Goal: Task Accomplishment & Management: Use online tool/utility

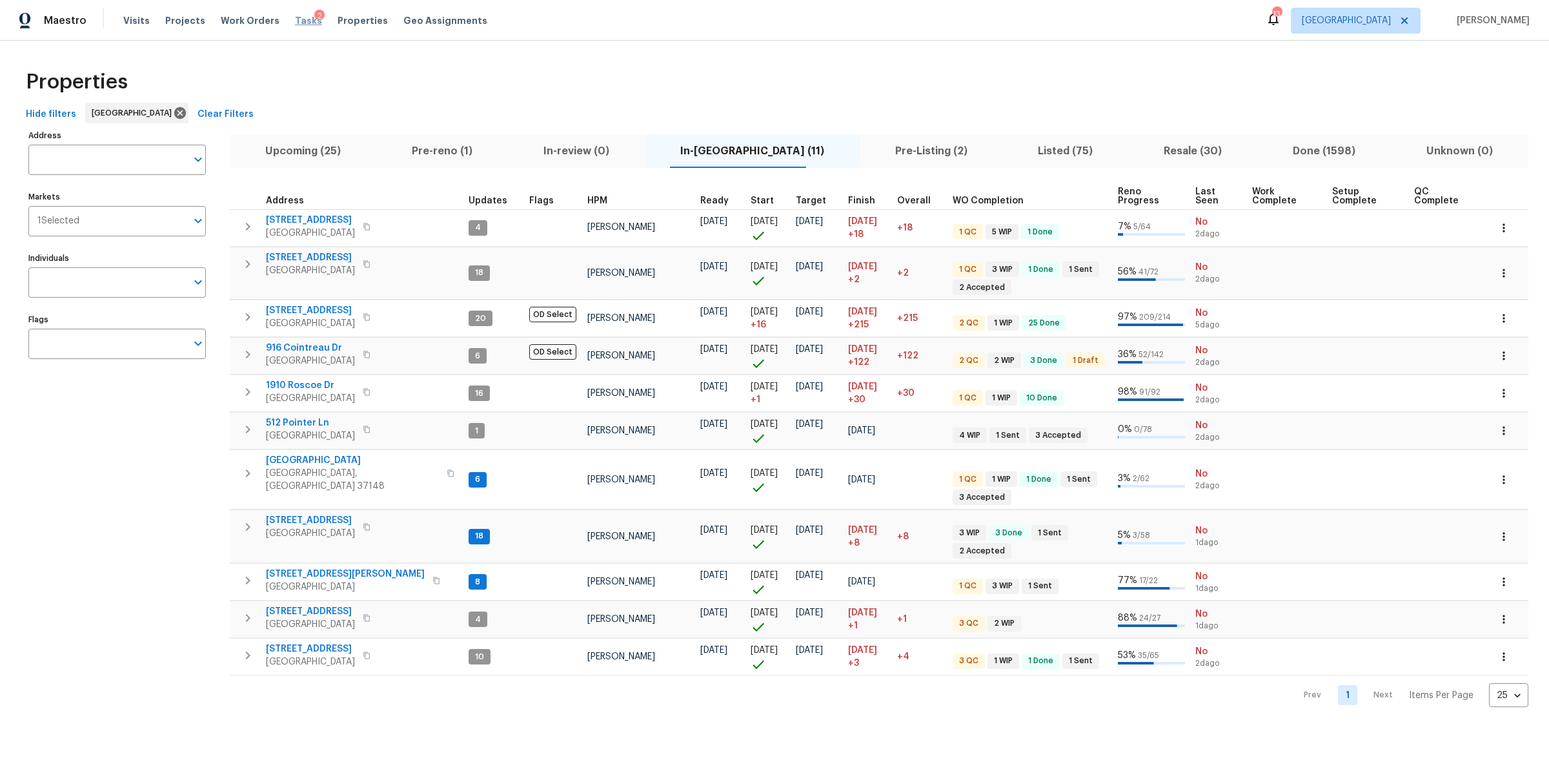
click at [295, 16] on span "Tasks" at bounding box center [308, 20] width 27 height 9
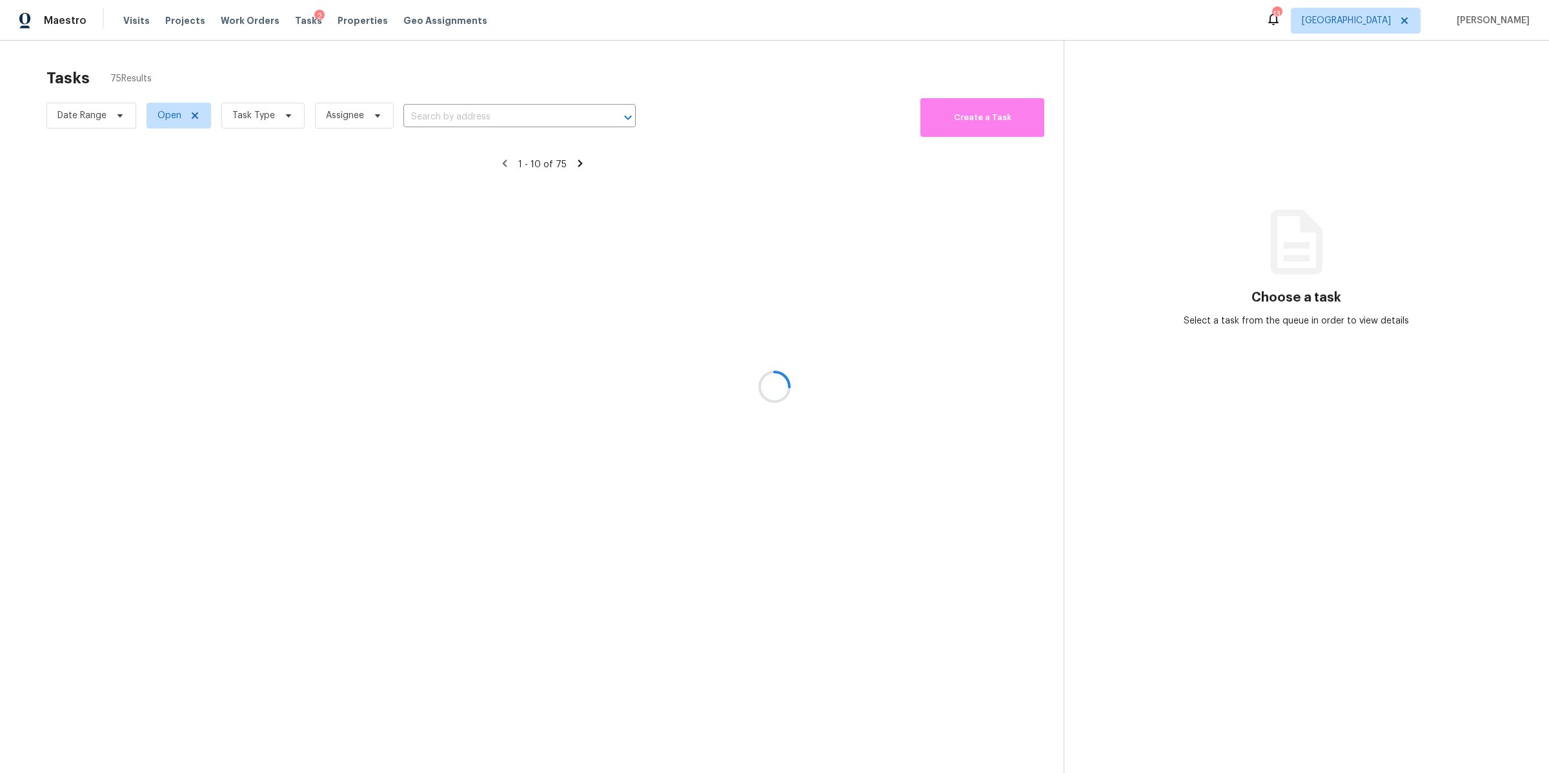
drag, startPoint x: 264, startPoint y: 119, endPoint x: 309, endPoint y: 114, distance: 44.9
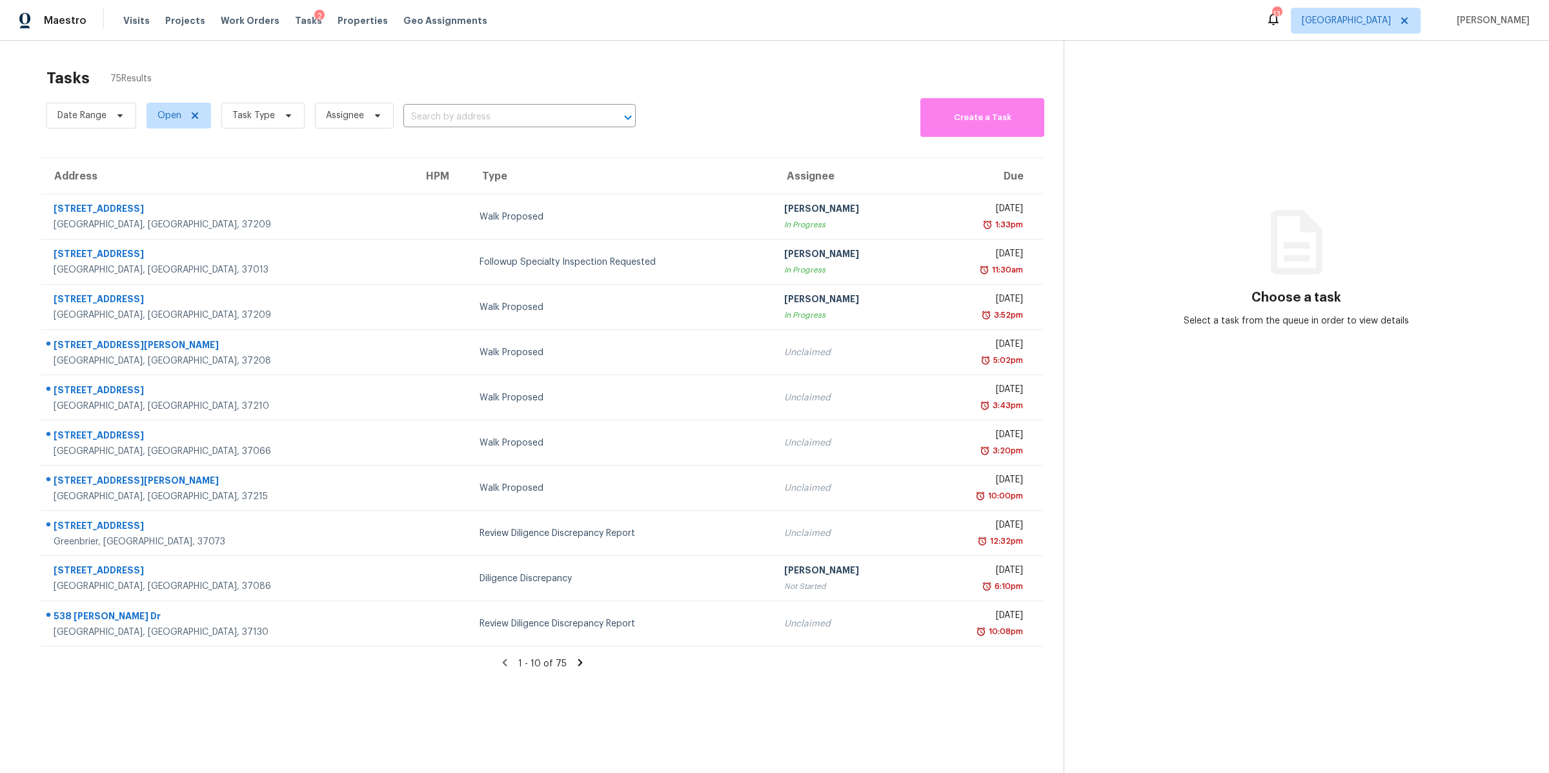
click at [275, 106] on span "Task Type" at bounding box center [258, 116] width 94 height 34
click at [279, 110] on span at bounding box center [286, 115] width 14 height 10
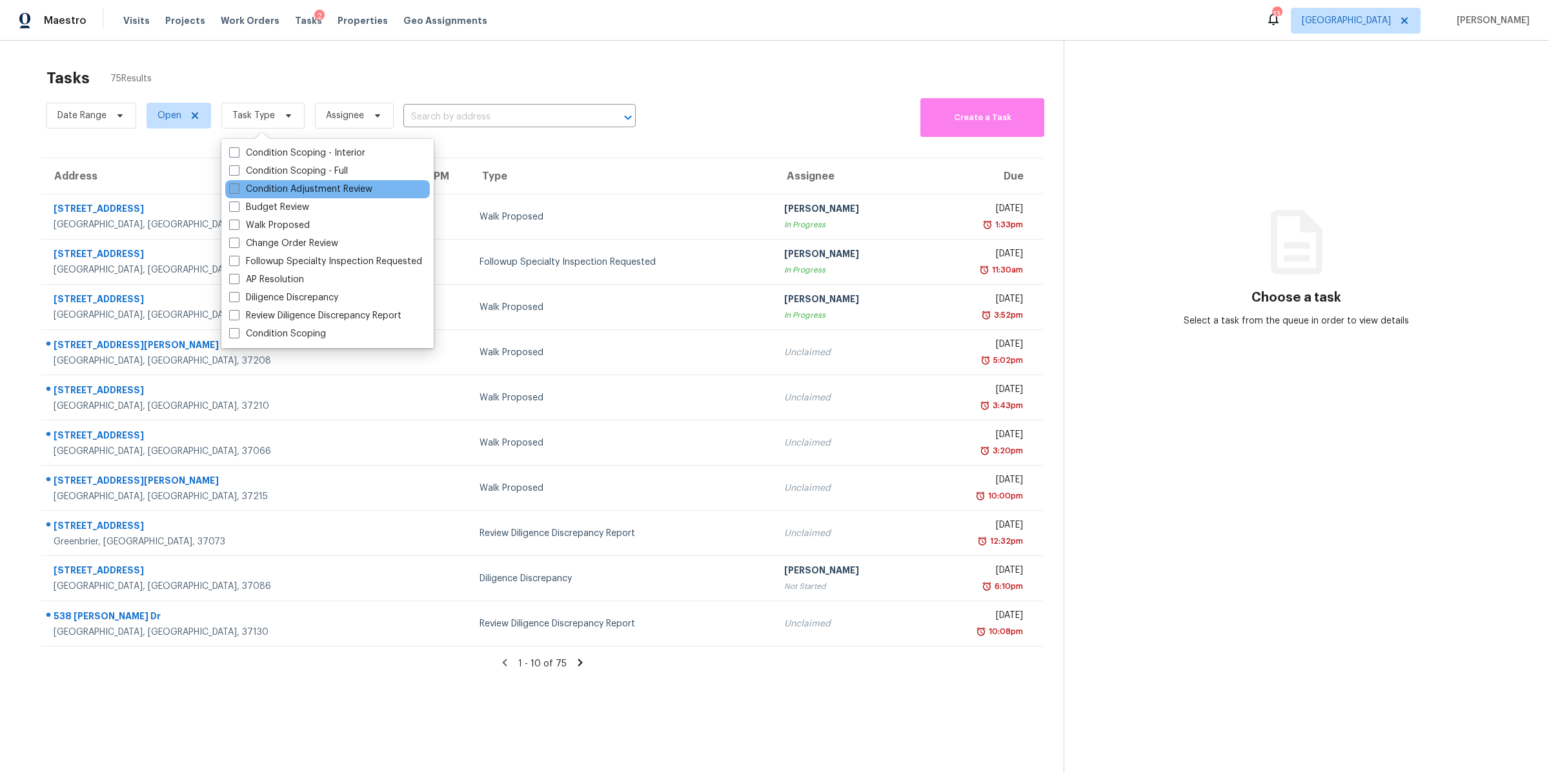
click at [287, 187] on label "Condition Adjustment Review" at bounding box center [300, 189] width 143 height 13
click at [238, 187] on input "Condition Adjustment Review" at bounding box center [233, 187] width 8 height 8
checkbox input "true"
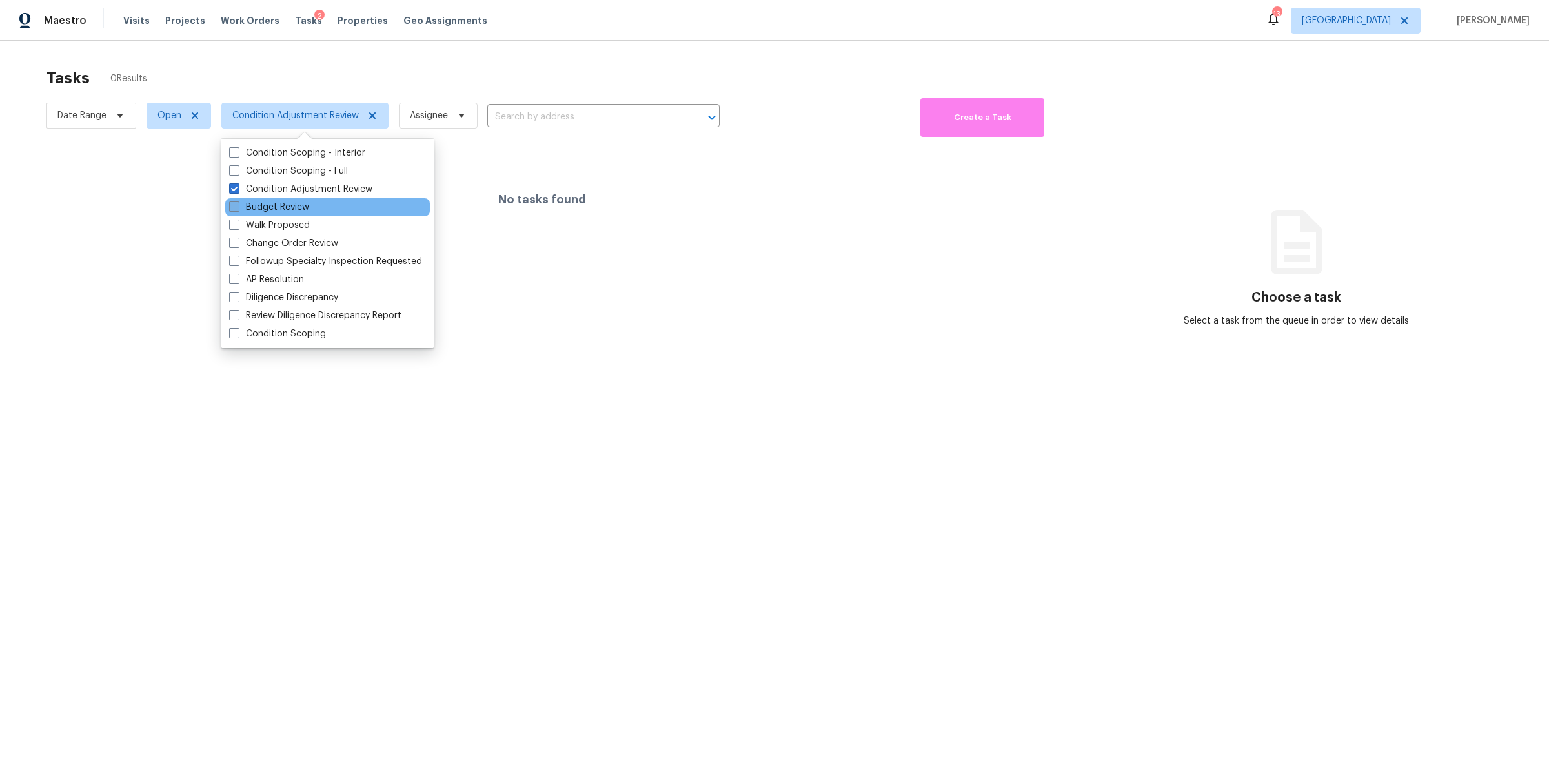
click at [275, 208] on label "Budget Review" at bounding box center [269, 207] width 80 height 13
click at [238, 208] on input "Budget Review" at bounding box center [233, 205] width 8 height 8
checkbox input "true"
click at [277, 183] on label "Condition Adjustment Review" at bounding box center [300, 189] width 143 height 13
click at [238, 183] on input "Condition Adjustment Review" at bounding box center [233, 187] width 8 height 8
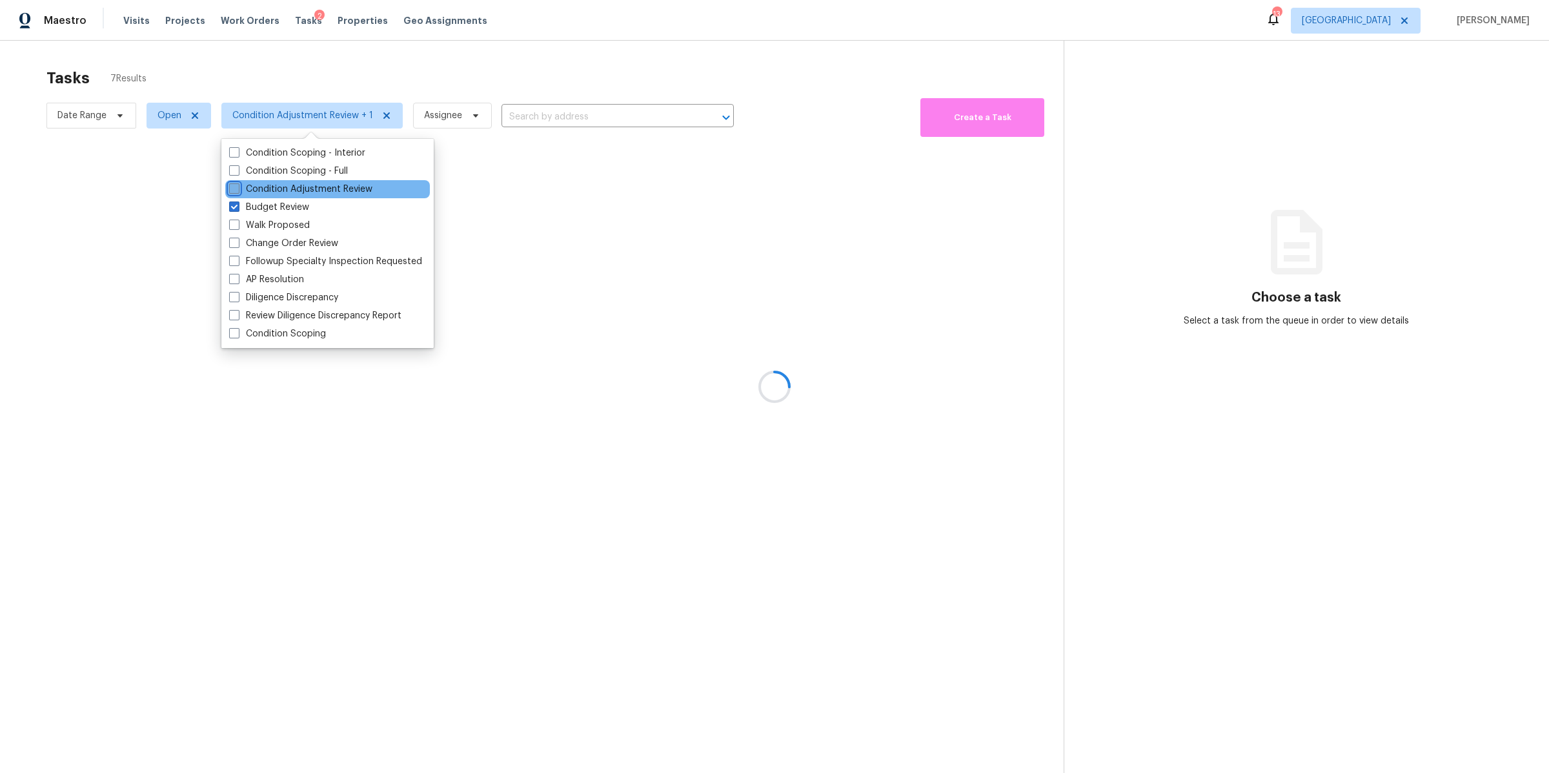
checkbox input "false"
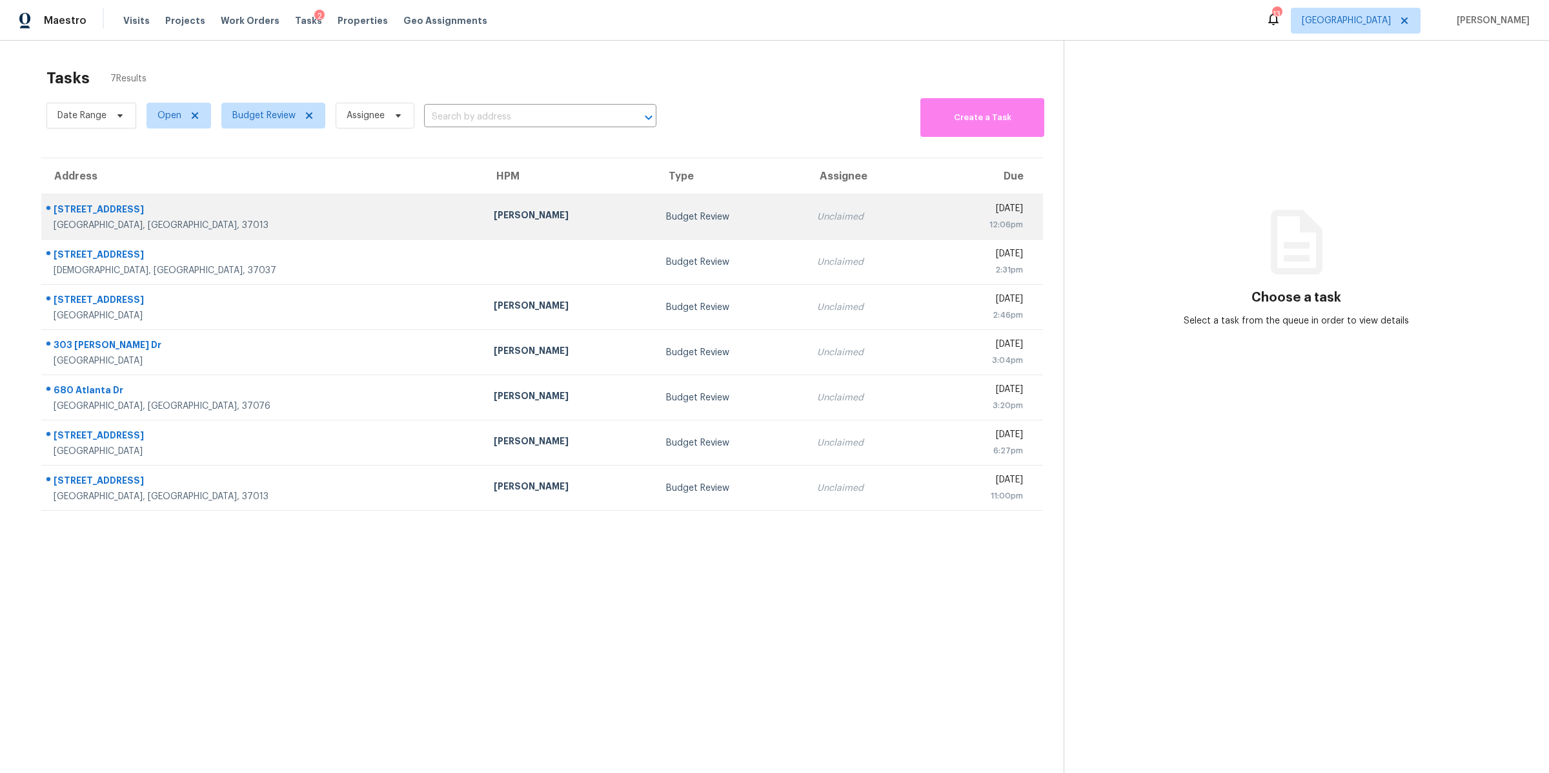
click at [105, 216] on div "[STREET_ADDRESS]" at bounding box center [264, 211] width 420 height 16
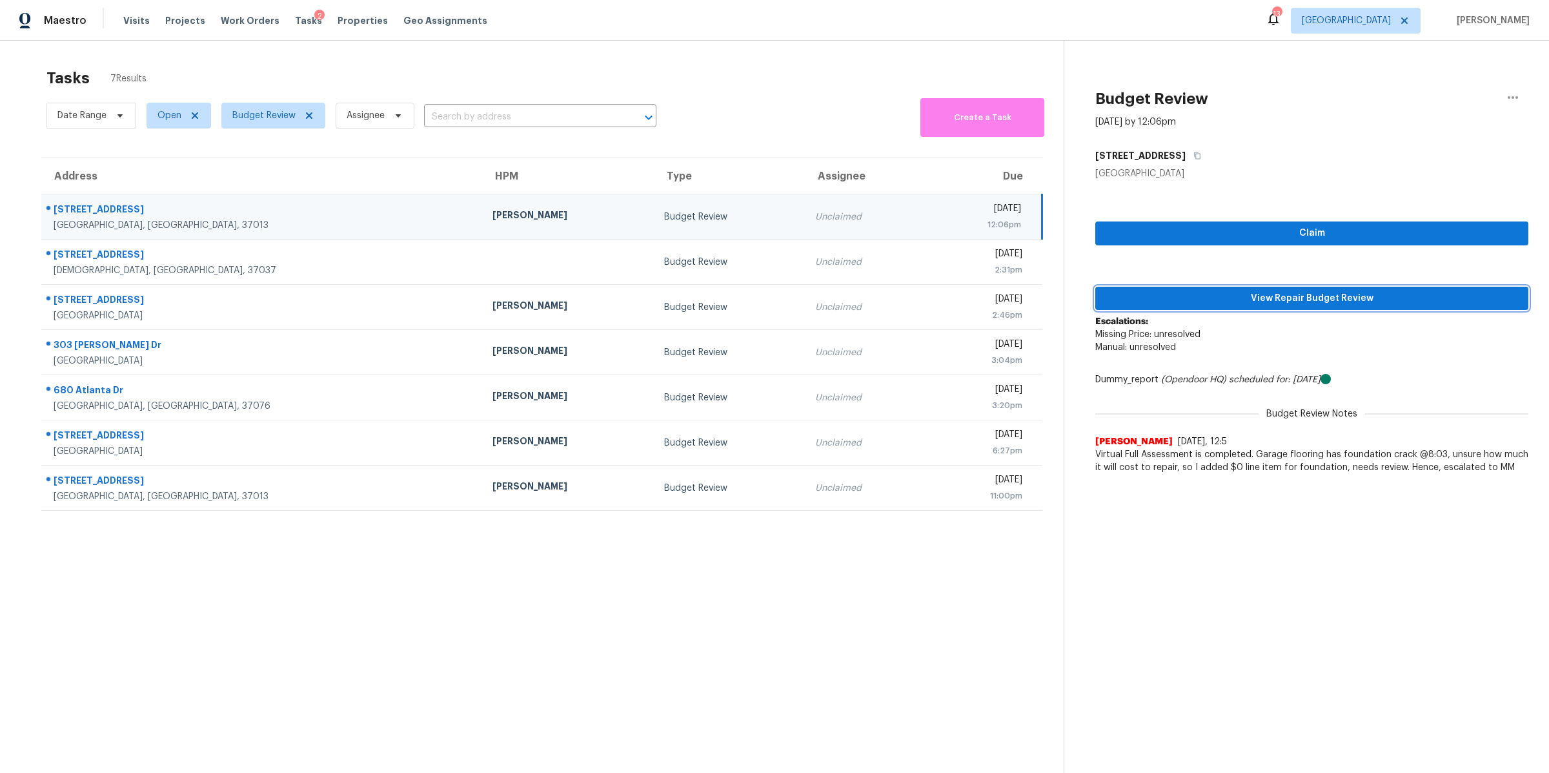
click at [1352, 298] on span "View Repair Budget Review" at bounding box center [1312, 298] width 412 height 16
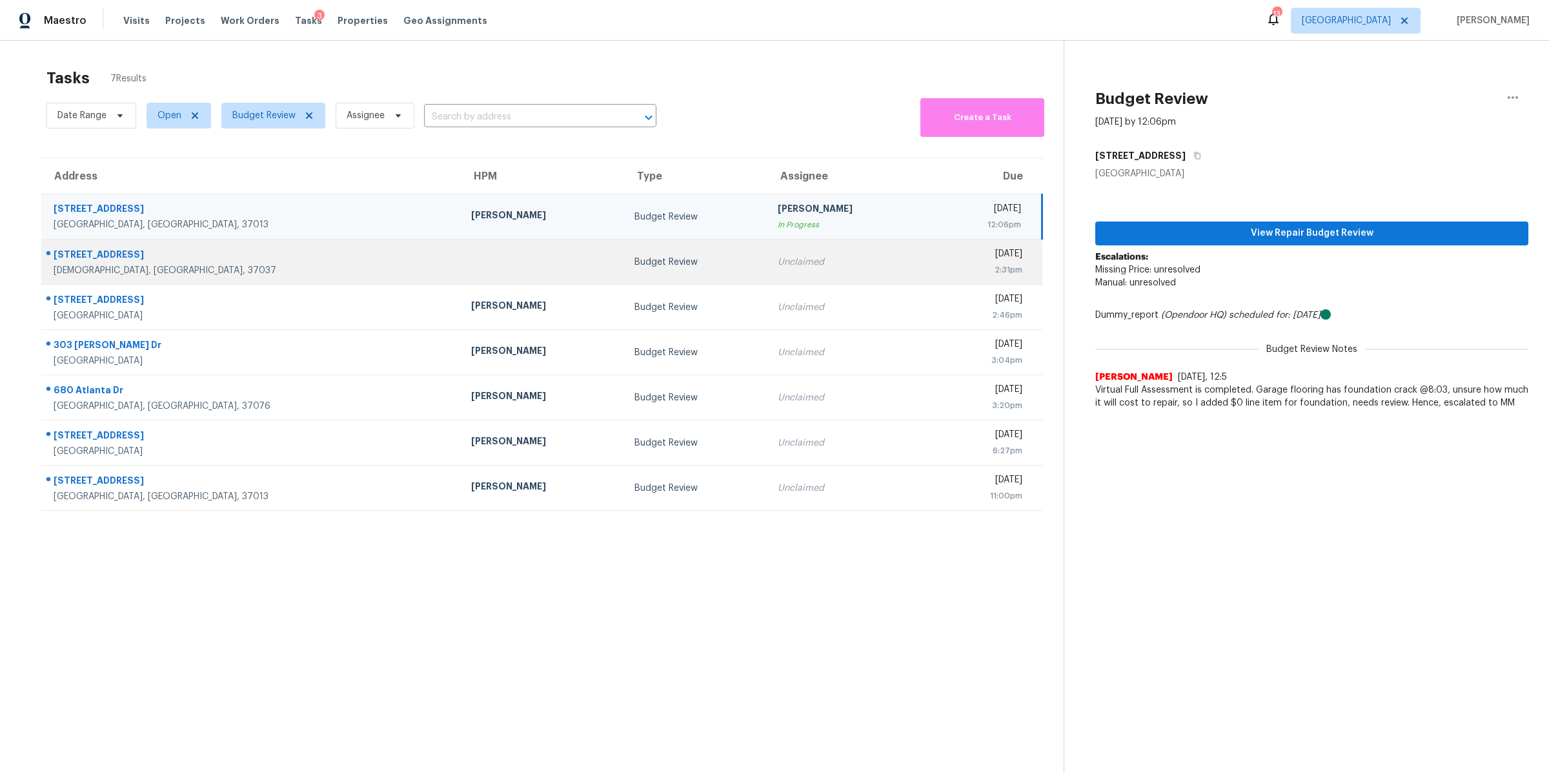
click at [105, 270] on div "[DEMOGRAPHIC_DATA], [GEOGRAPHIC_DATA], 37037" at bounding box center [252, 270] width 397 height 13
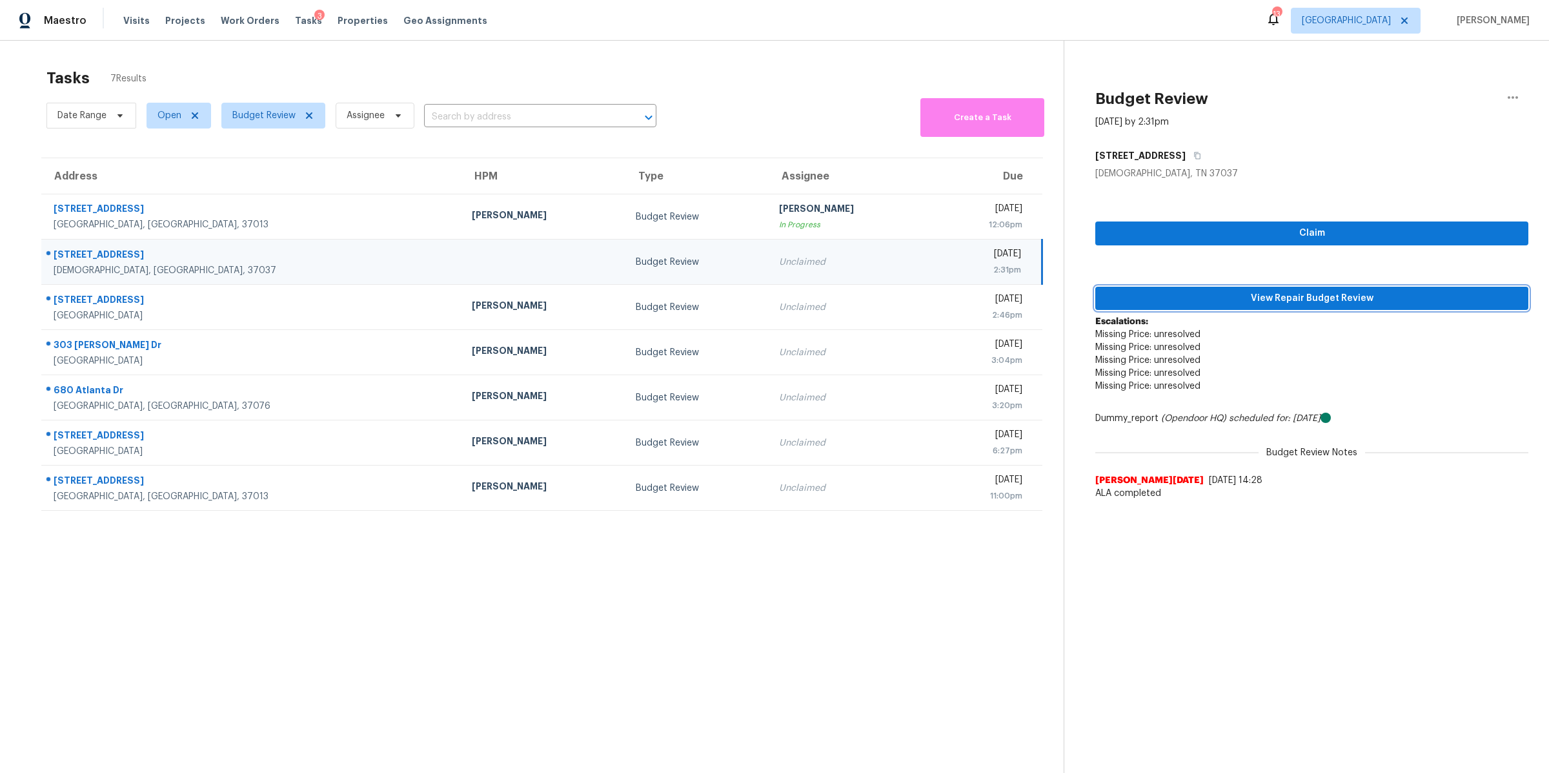
click at [1362, 297] on span "View Repair Budget Review" at bounding box center [1312, 298] width 412 height 16
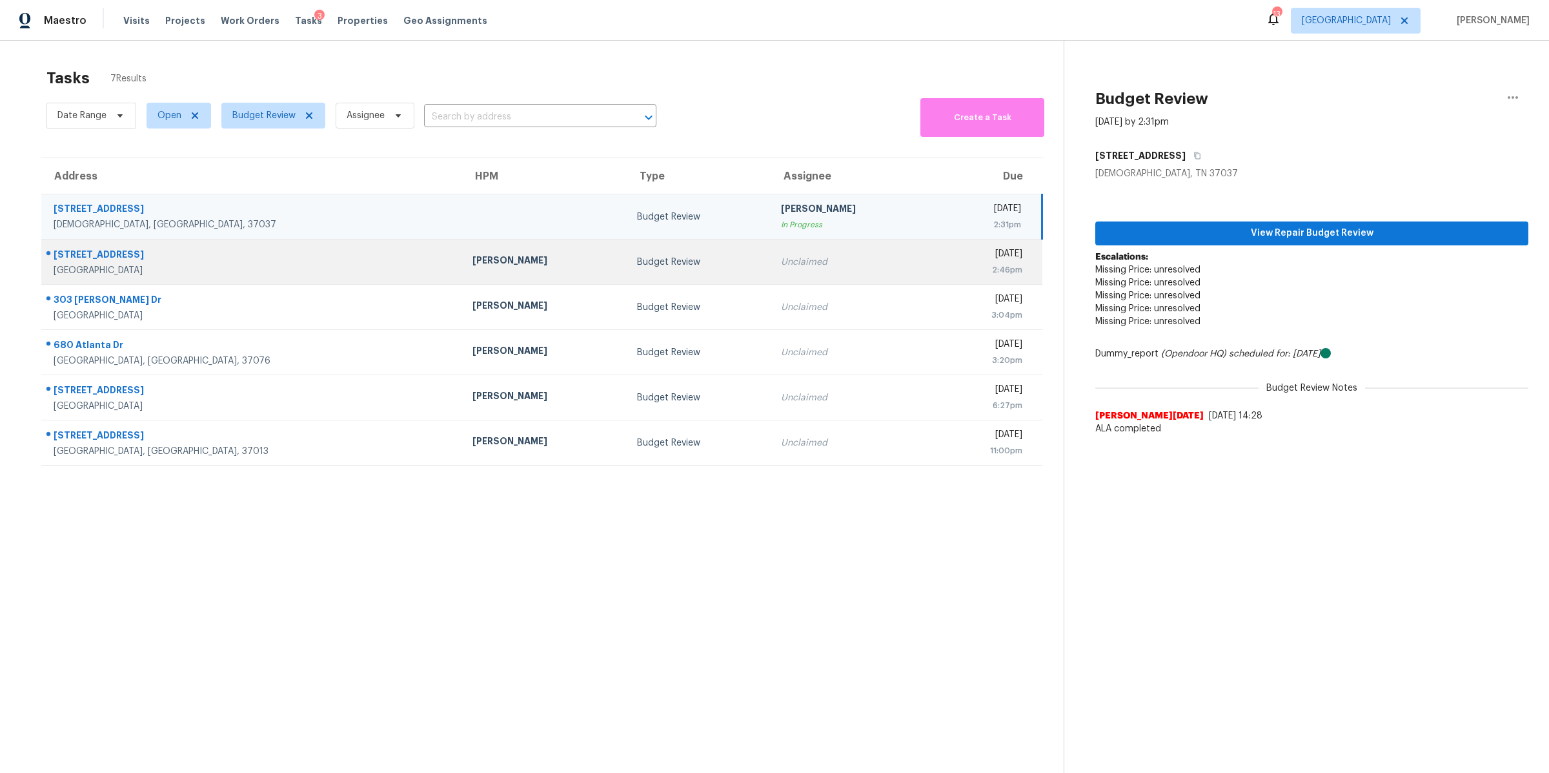
click at [86, 256] on div "[STREET_ADDRESS]" at bounding box center [253, 256] width 398 height 16
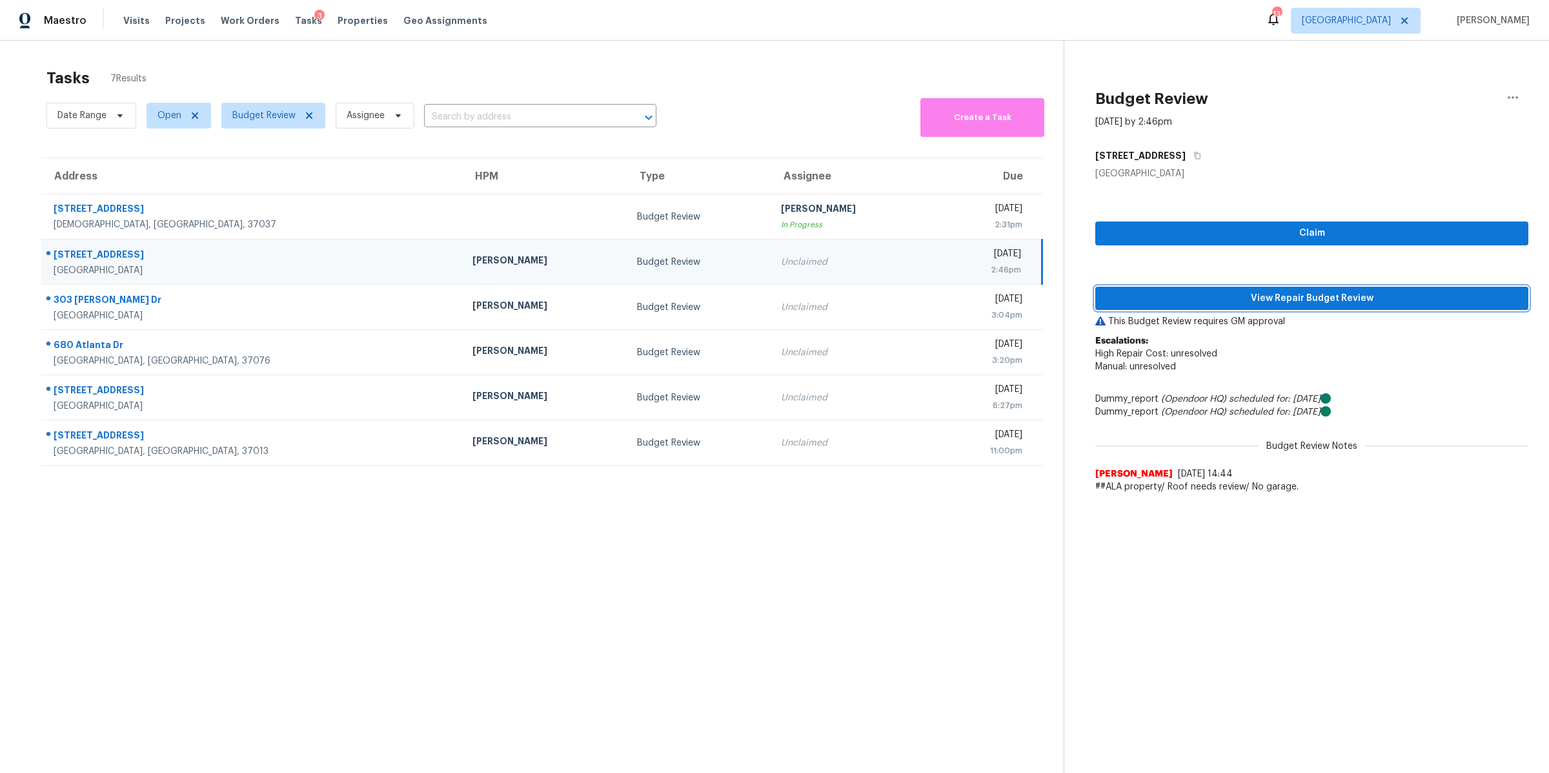
click at [1401, 290] on button "View Repair Budget Review" at bounding box center [1311, 299] width 433 height 24
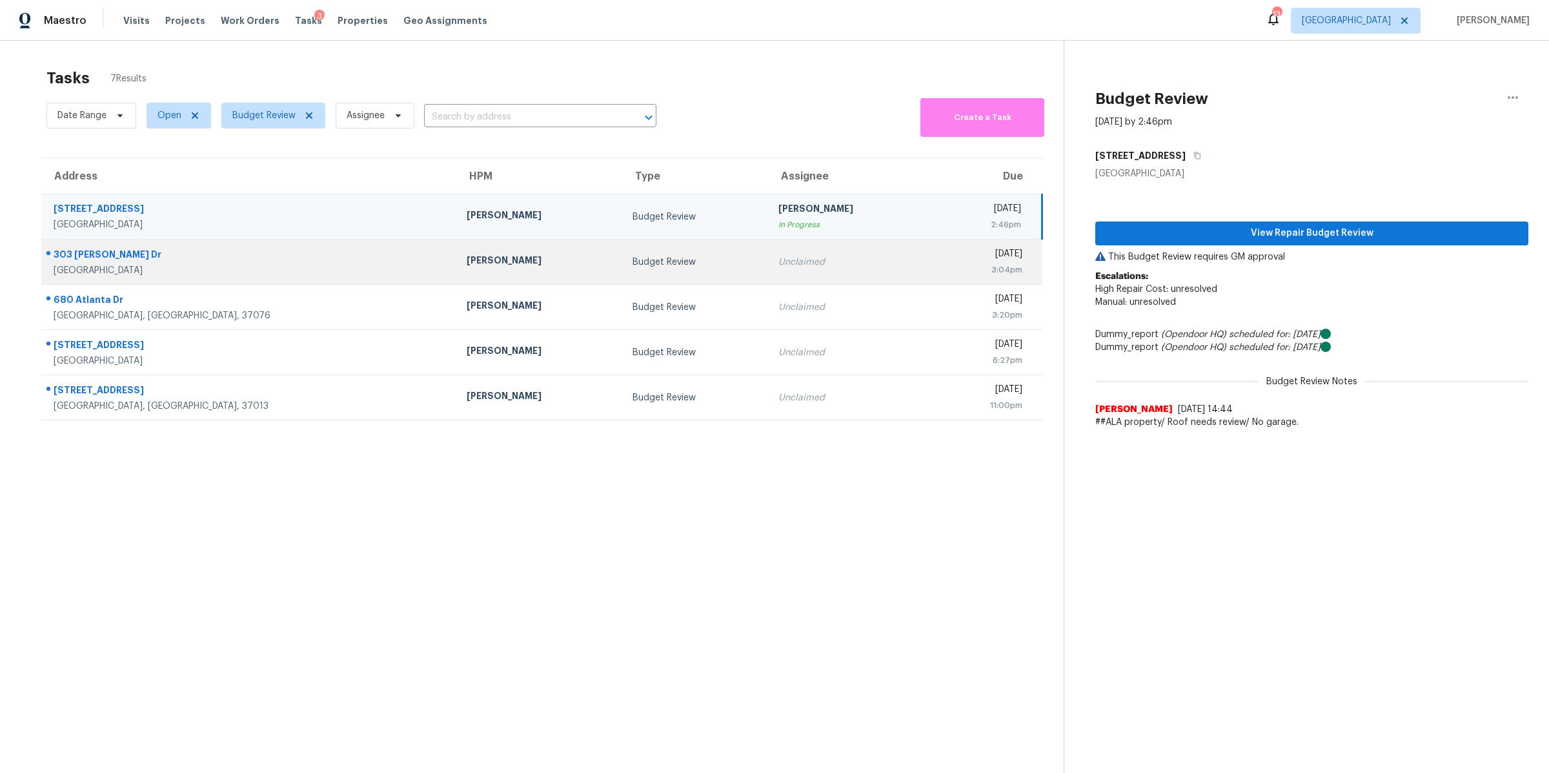
click at [77, 263] on div "303 [PERSON_NAME] Dr" at bounding box center [250, 256] width 392 height 16
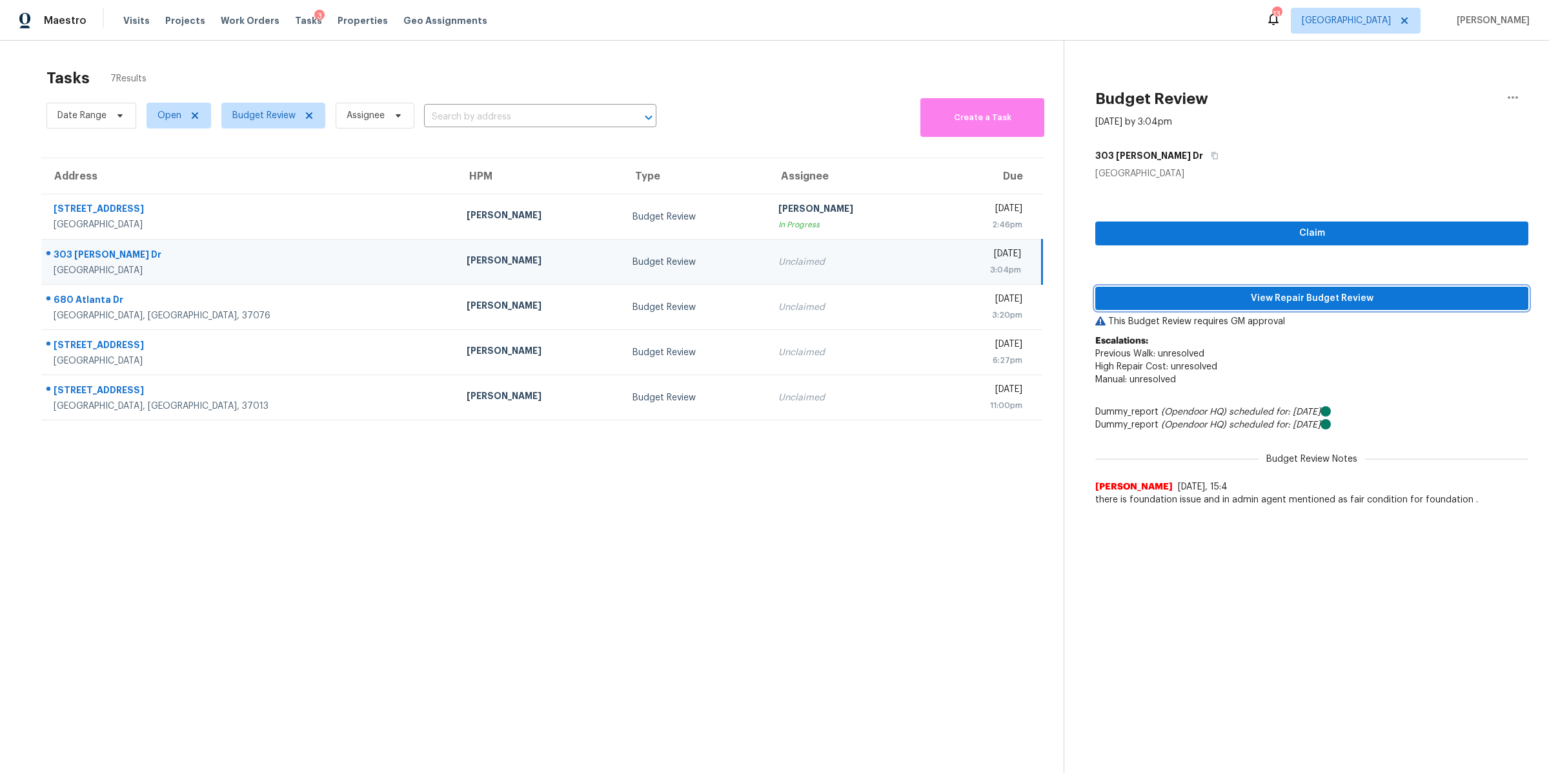
click at [1320, 299] on span "View Repair Budget Review" at bounding box center [1312, 298] width 412 height 16
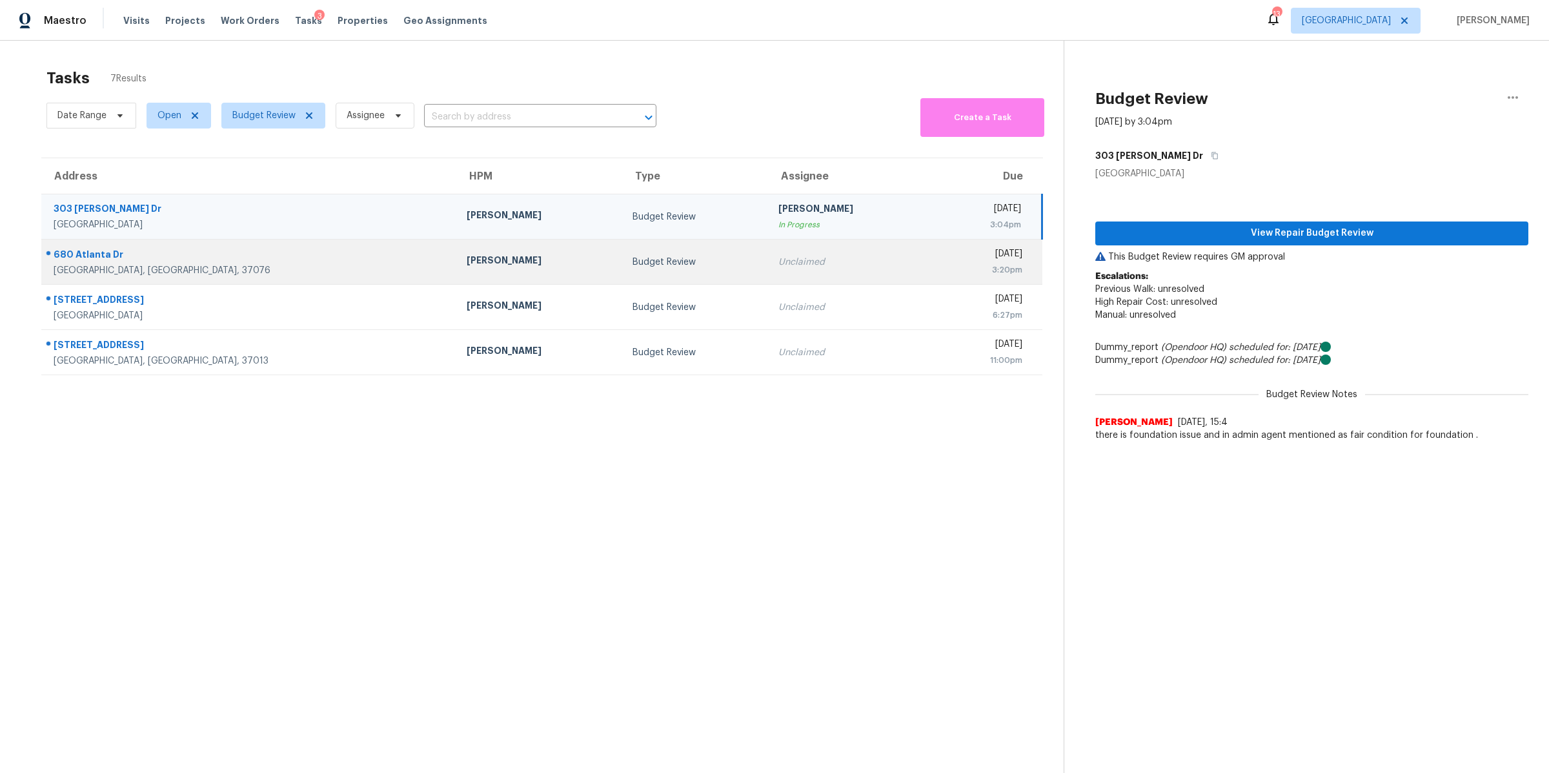
click at [101, 256] on div "680 Atlanta Dr" at bounding box center [250, 256] width 392 height 16
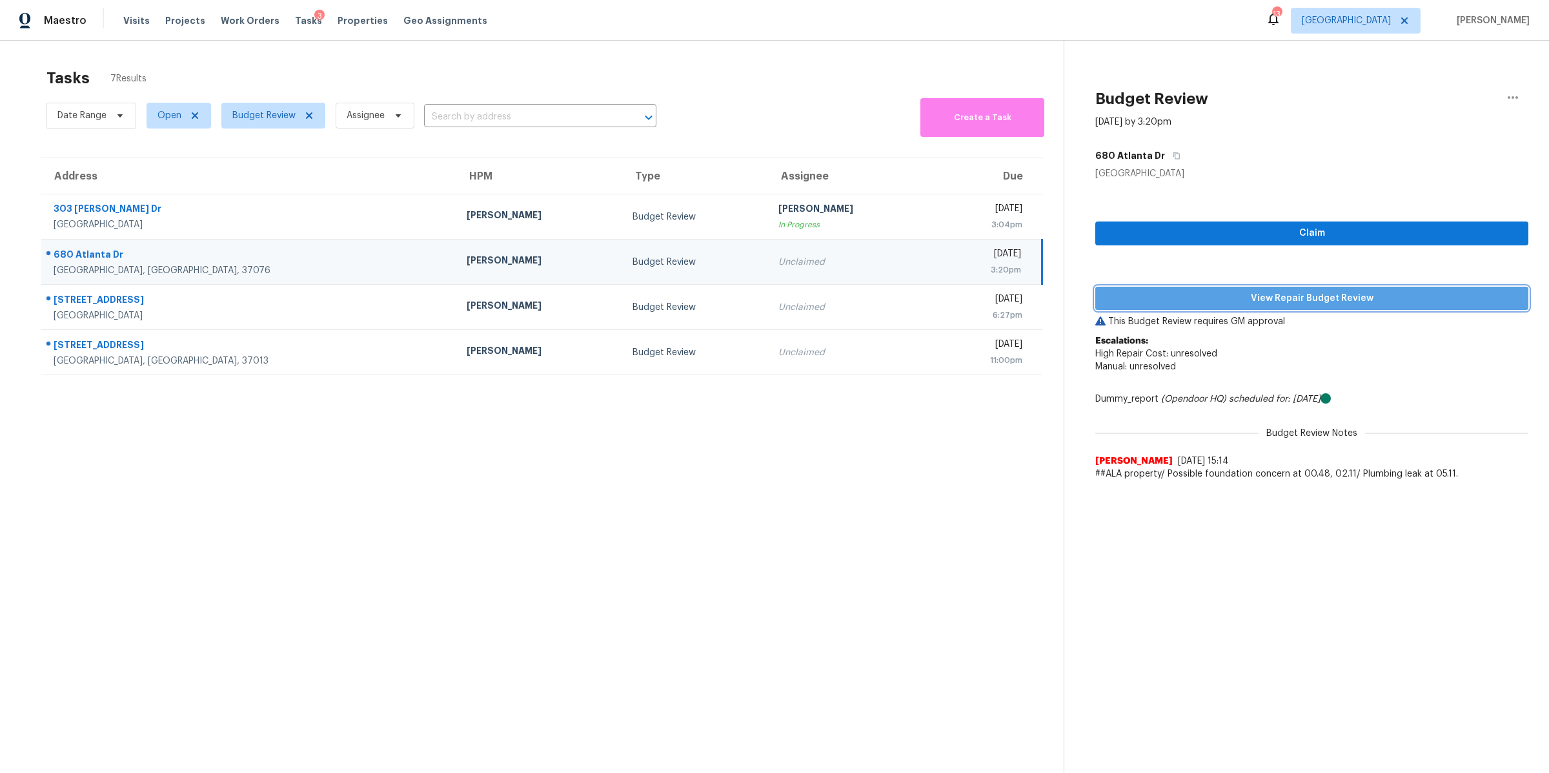
click at [1334, 287] on button "View Repair Budget Review" at bounding box center [1311, 299] width 433 height 24
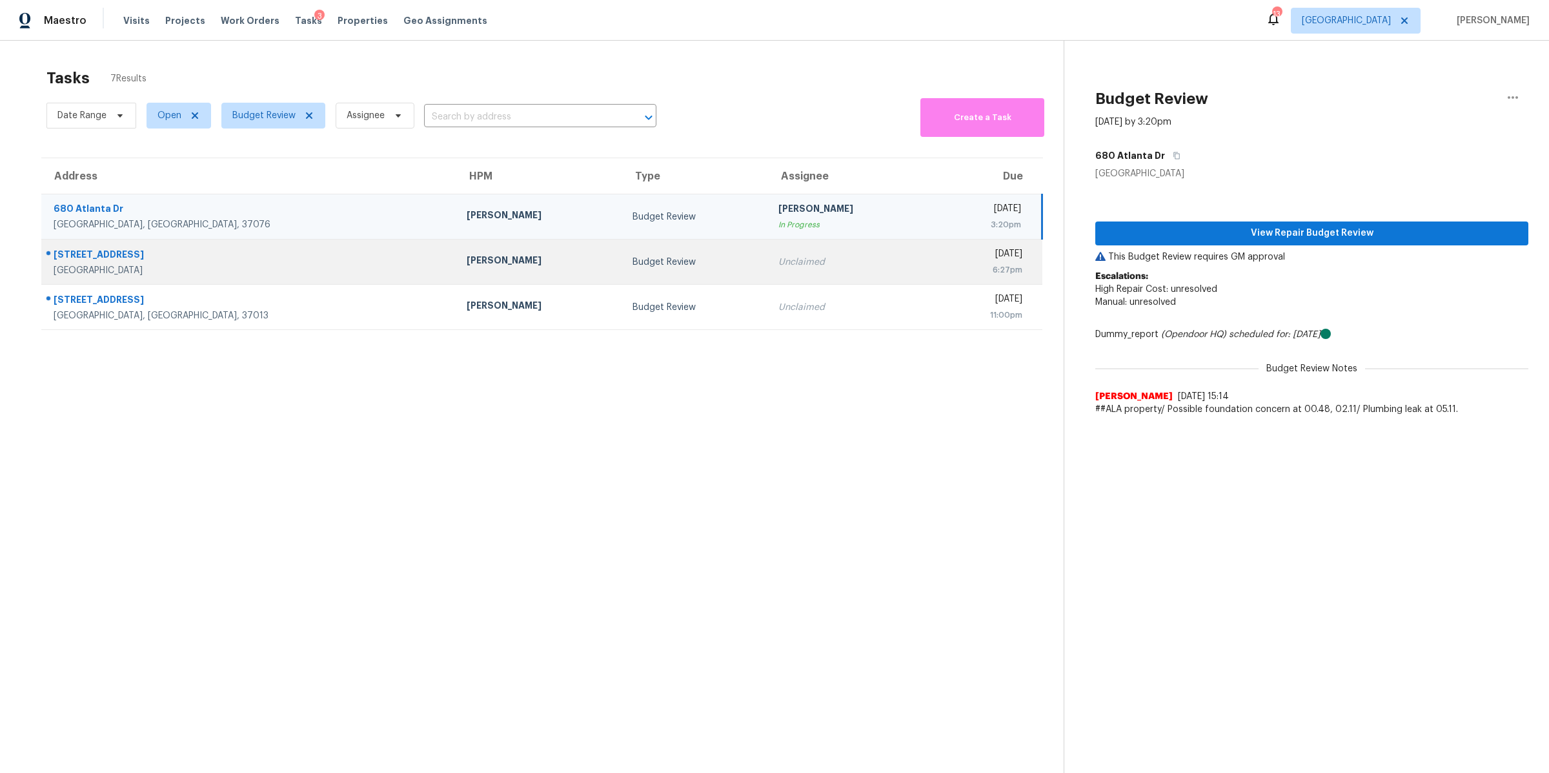
click at [93, 256] on div "[STREET_ADDRESS]" at bounding box center [250, 256] width 392 height 16
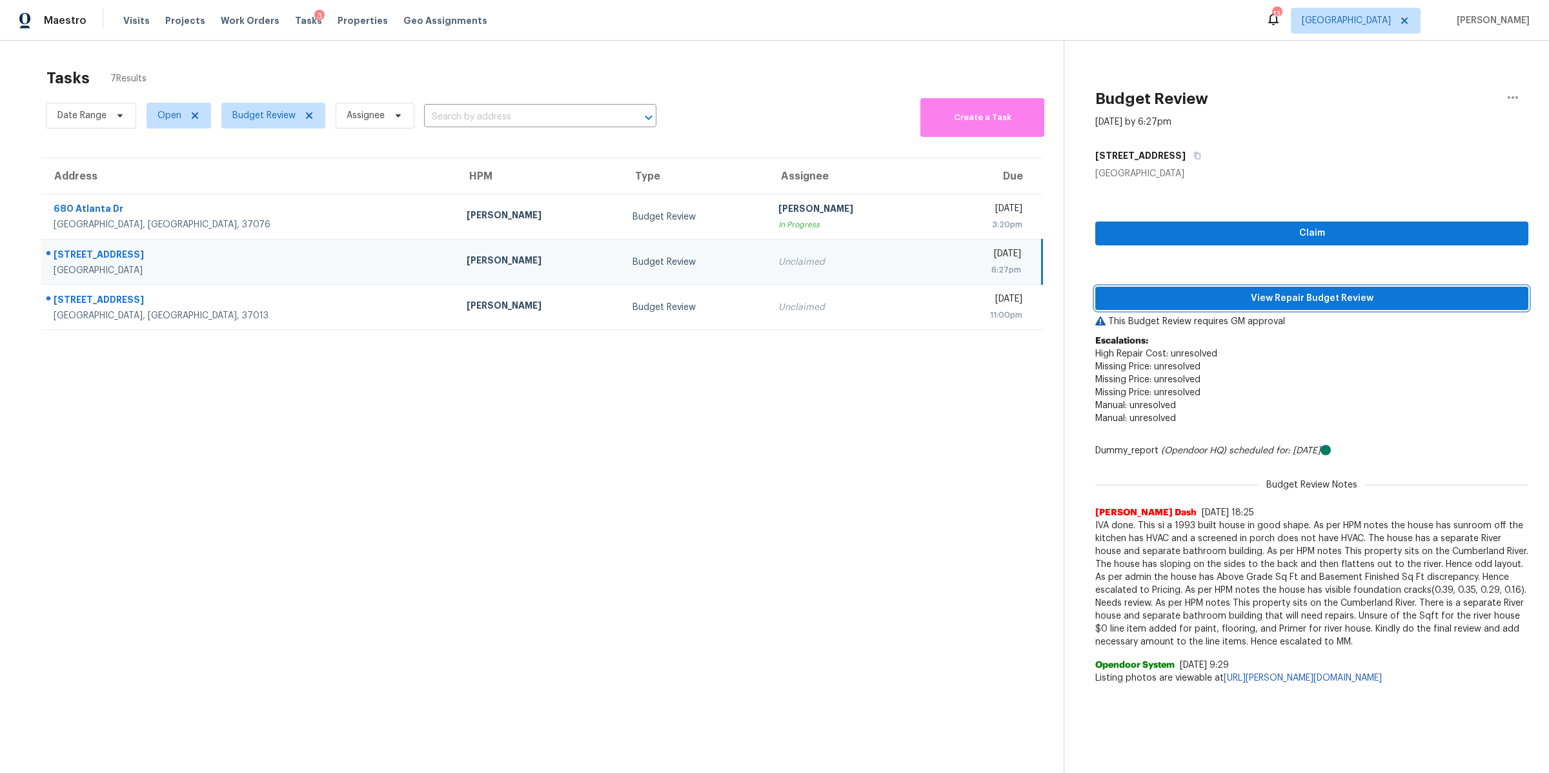
click at [1403, 303] on span "View Repair Budget Review" at bounding box center [1312, 298] width 412 height 16
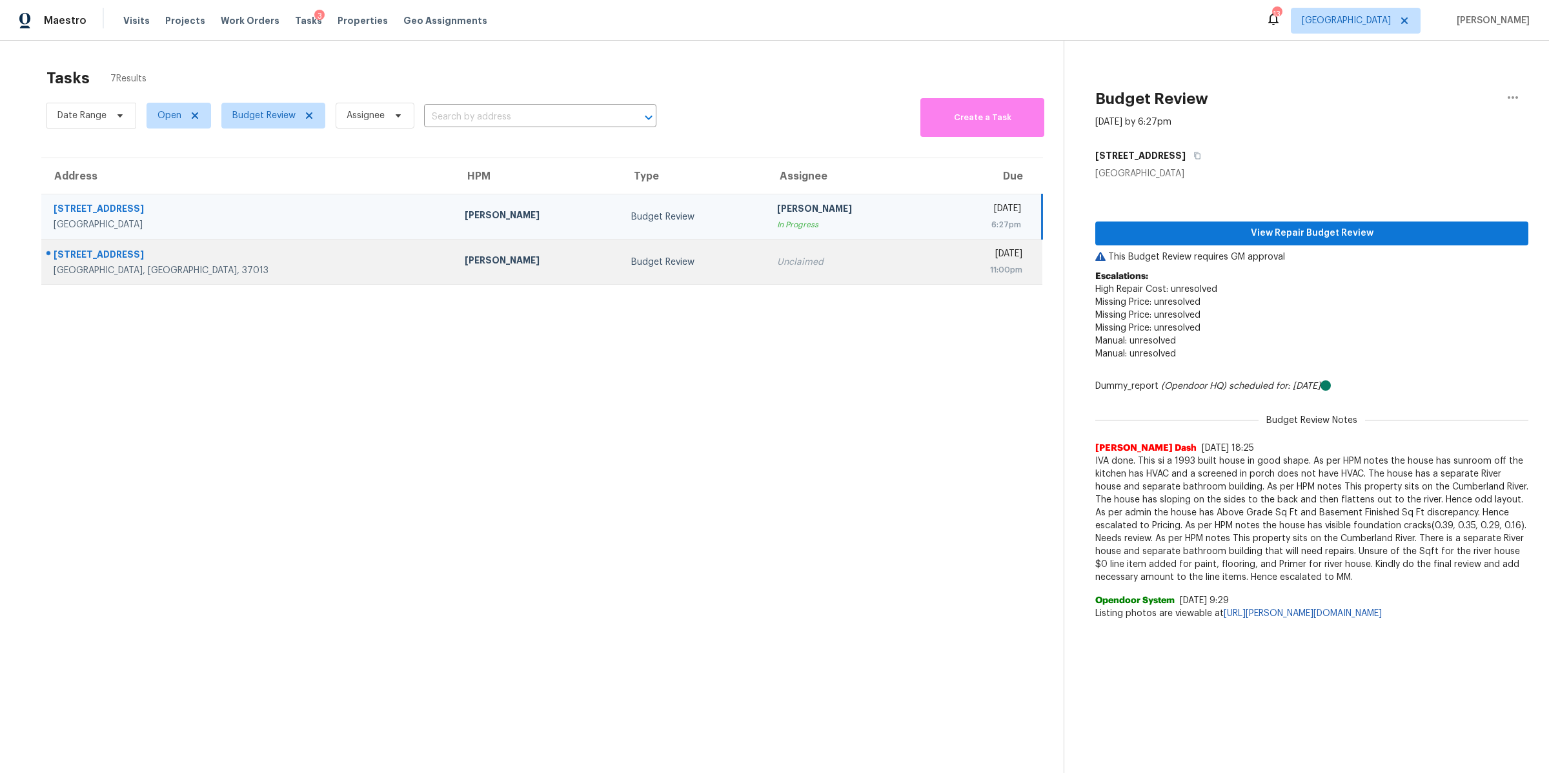
click at [100, 278] on td "[STREET_ADDRESS]" at bounding box center [247, 261] width 413 height 45
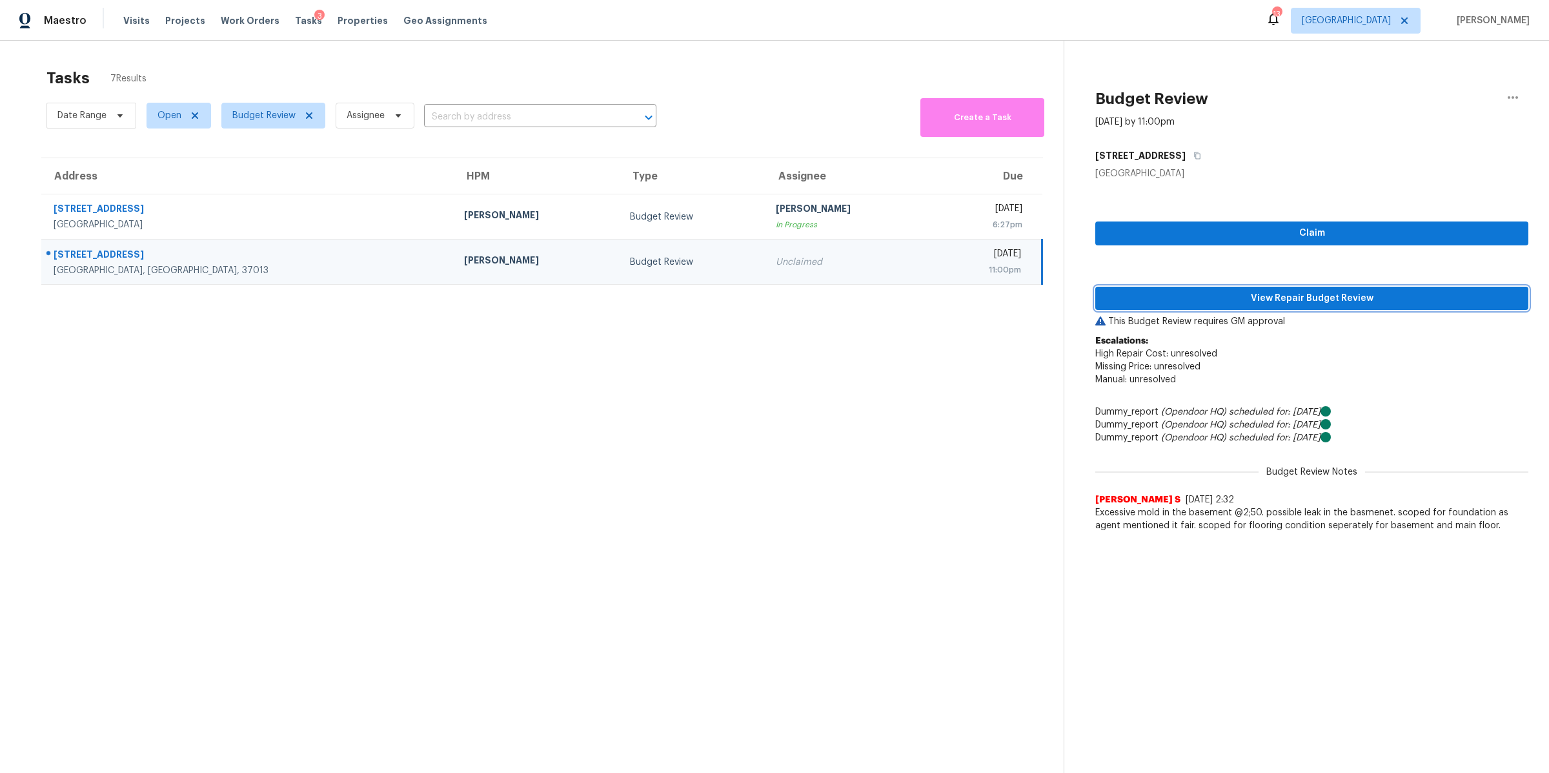
click at [1446, 302] on span "View Repair Budget Review" at bounding box center [1312, 298] width 412 height 16
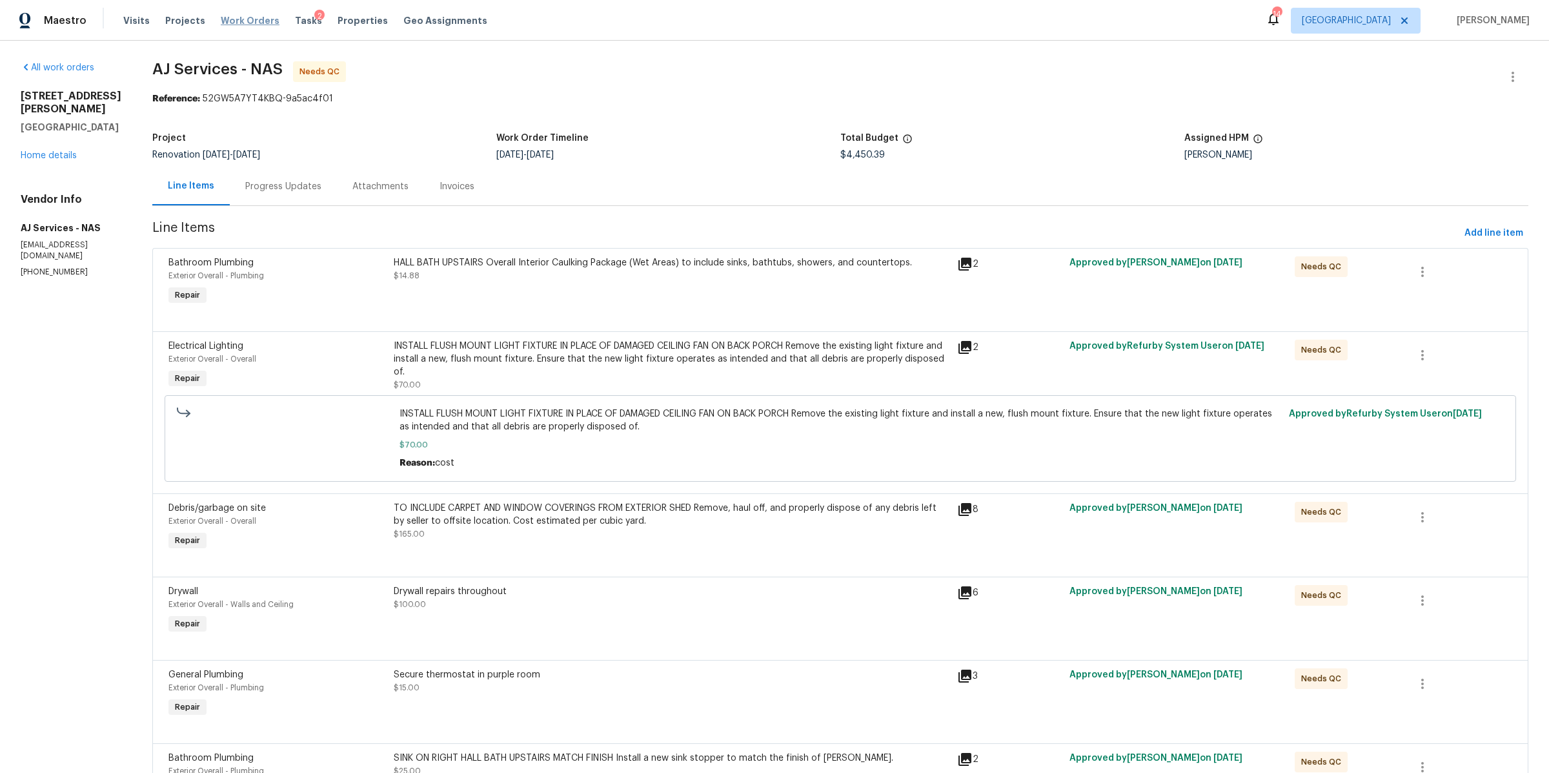
click at [239, 23] on span "Work Orders" at bounding box center [250, 20] width 59 height 13
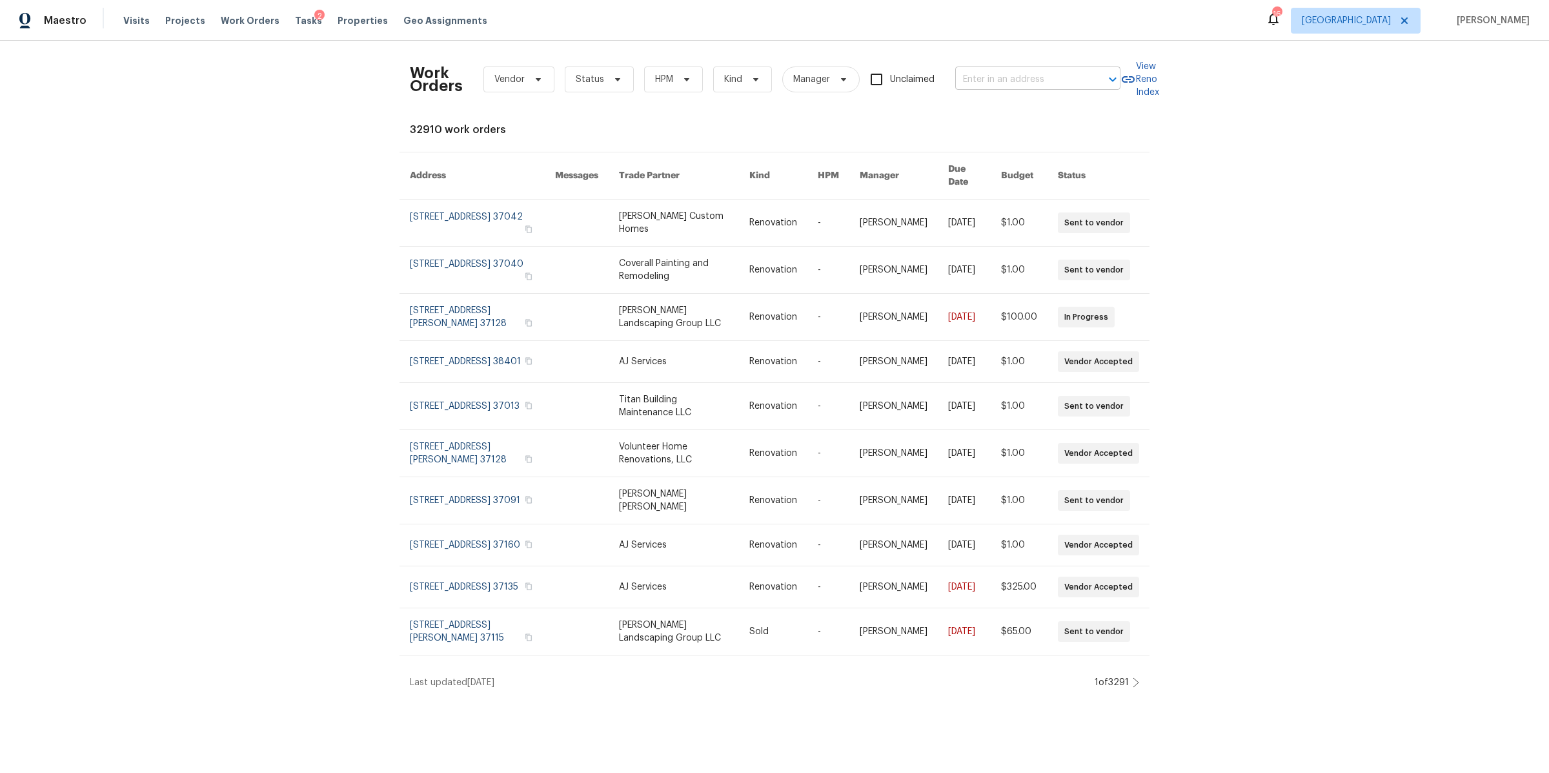
click at [1000, 76] on input "text" at bounding box center [1019, 80] width 129 height 20
type input "morrisw"
click at [1052, 140] on li "1115 Morriswood Dr, Joelton, TN 37080" at bounding box center [1033, 129] width 165 height 21
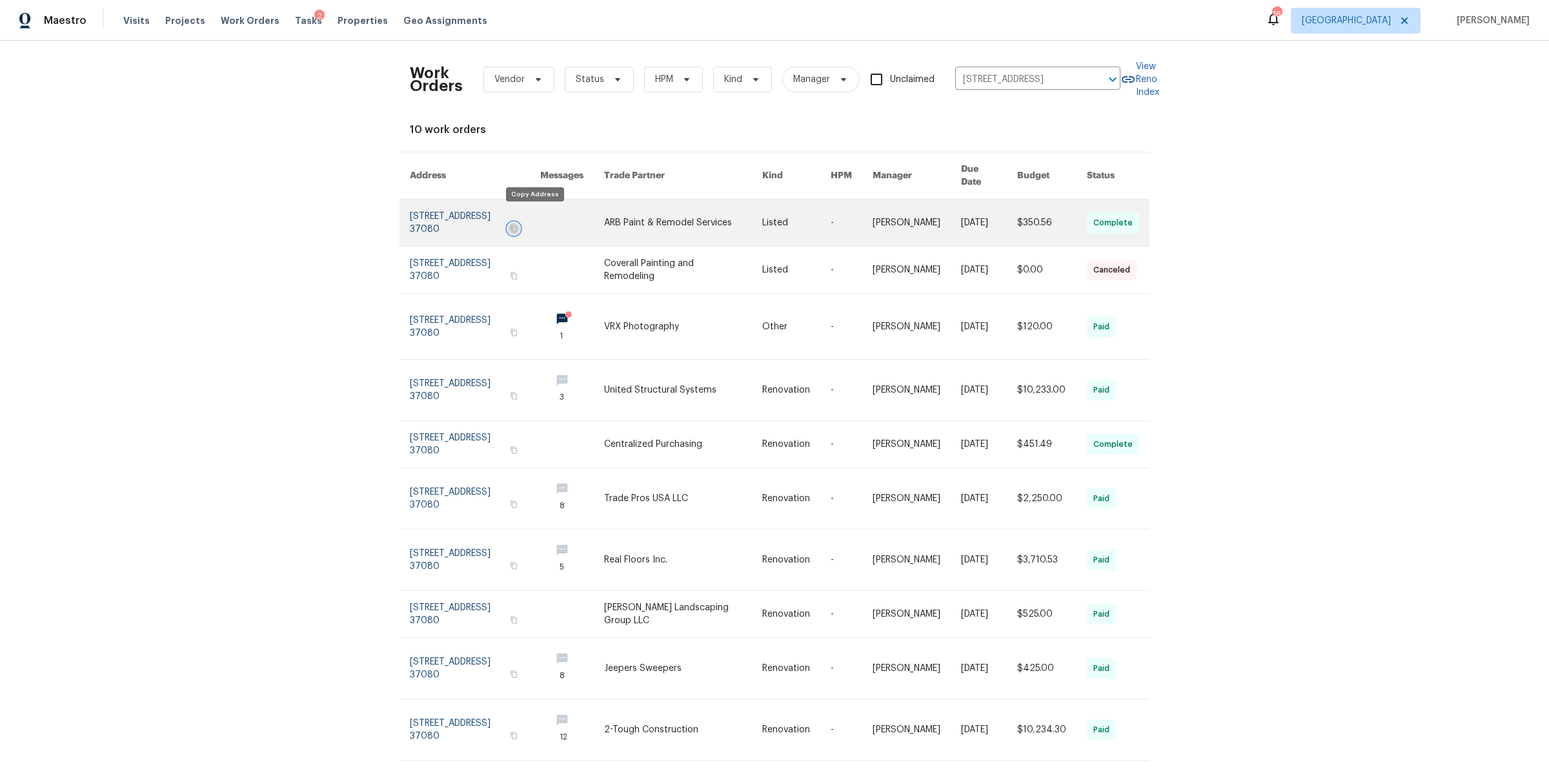
click at [518, 225] on icon "button" at bounding box center [514, 229] width 8 height 8
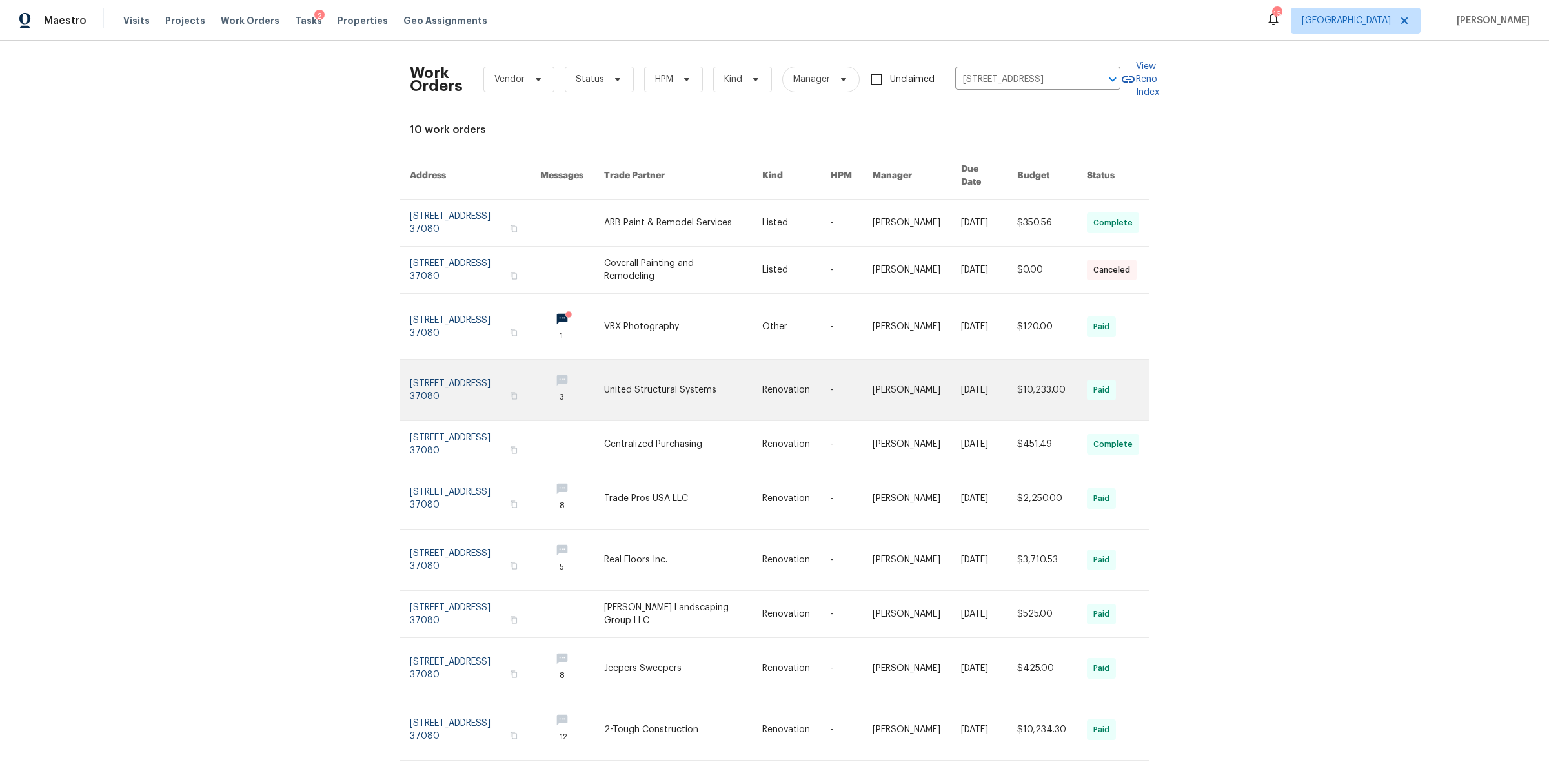
click at [413, 372] on link at bounding box center [475, 390] width 130 height 61
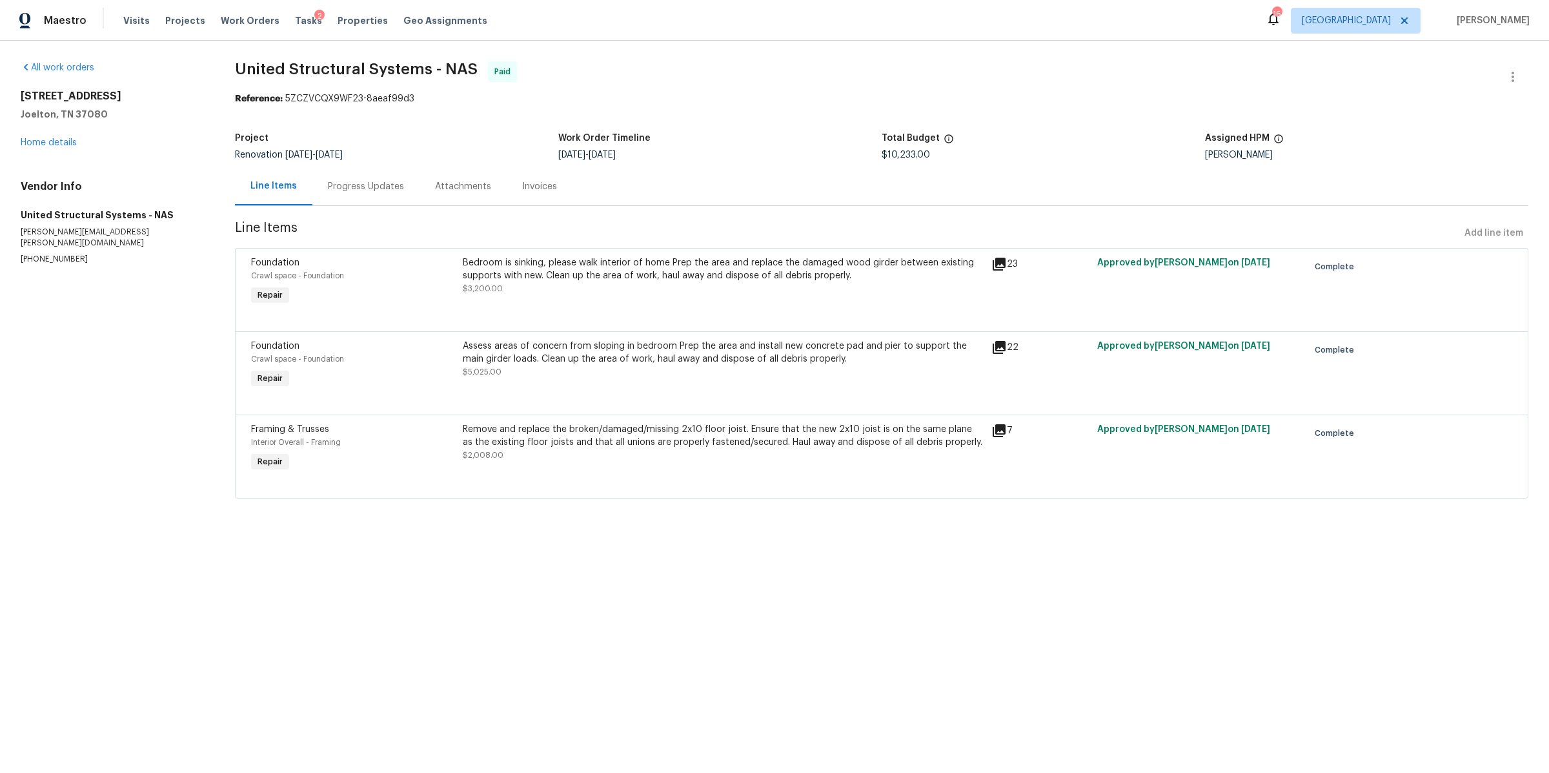
click at [349, 189] on div "Progress Updates" at bounding box center [366, 186] width 76 height 13
